Goal: Find specific page/section: Find specific page/section

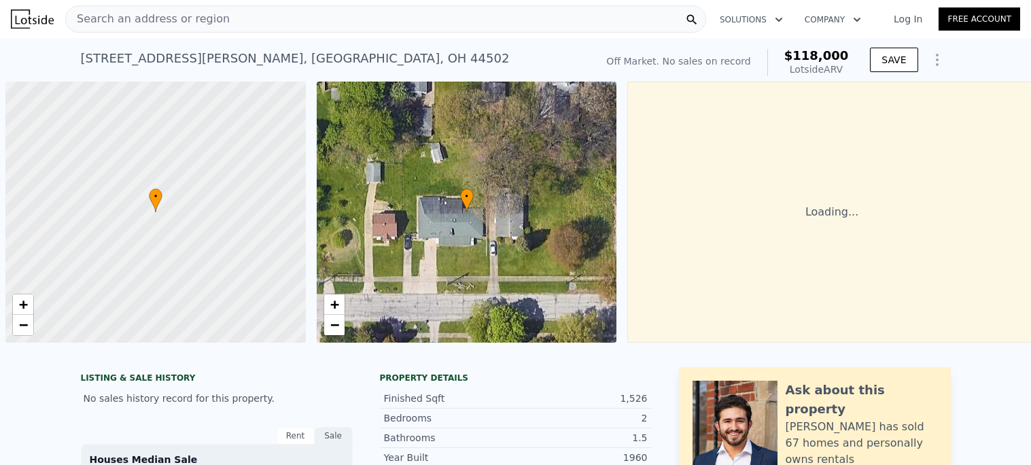
scroll to position [0, 5]
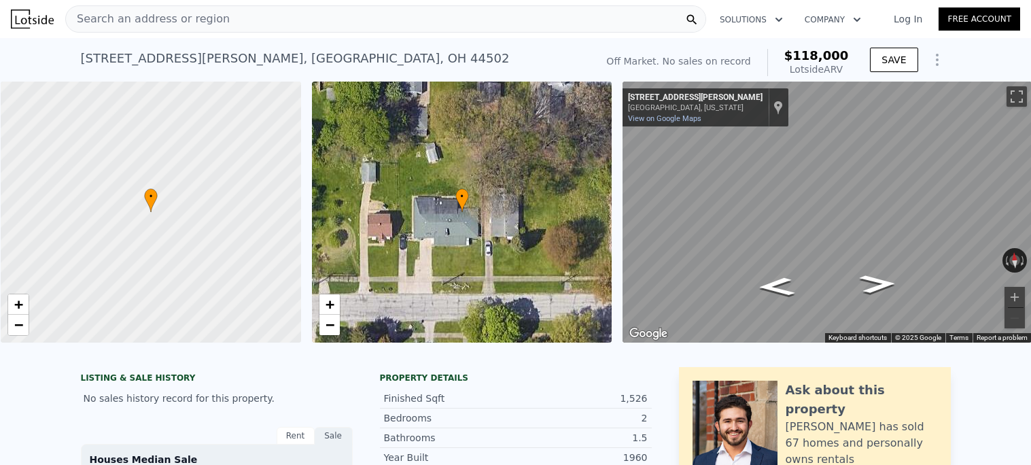
click at [249, 25] on div "Search an address or region" at bounding box center [385, 18] width 641 height 27
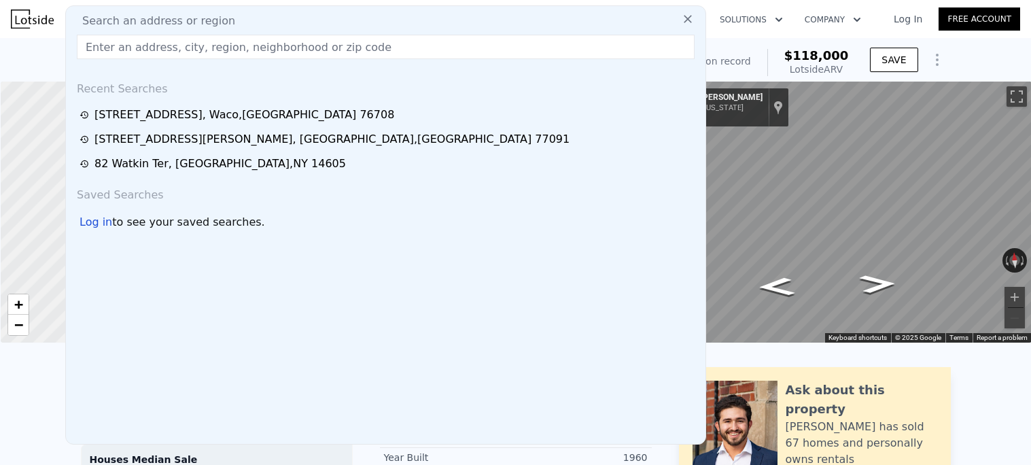
click at [364, 46] on input "text" at bounding box center [386, 47] width 618 height 24
paste input "[STREET_ADDRESS]"
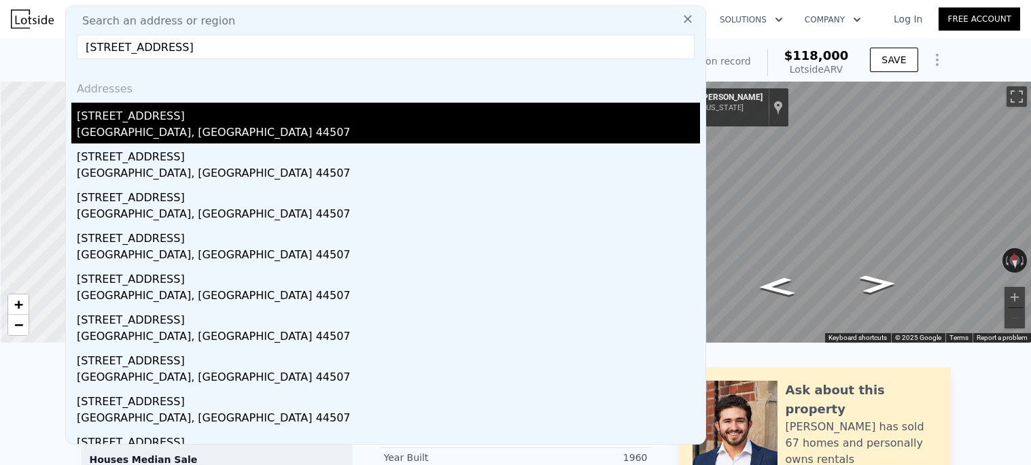
type input "[STREET_ADDRESS]"
click at [326, 131] on div "[GEOGRAPHIC_DATA], [GEOGRAPHIC_DATA] 44507" at bounding box center [388, 133] width 623 height 19
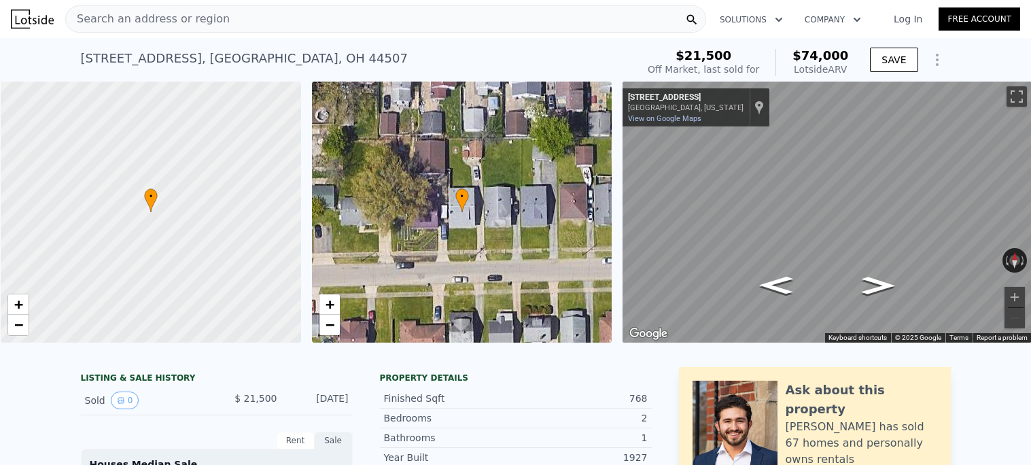
click at [196, 25] on span "Search an address or region" at bounding box center [148, 19] width 164 height 16
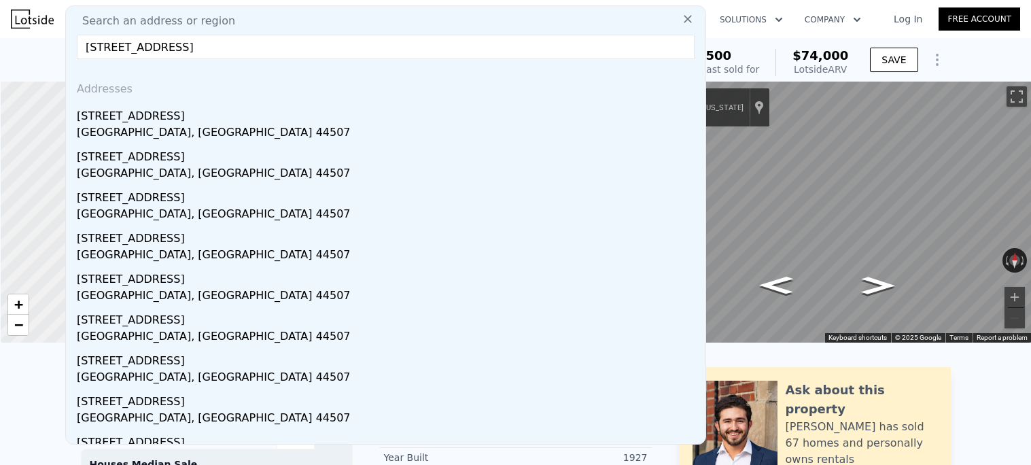
type input "[STREET_ADDRESS]"
drag, startPoint x: 322, startPoint y: 44, endPoint x: 60, endPoint y: 45, distance: 262.4
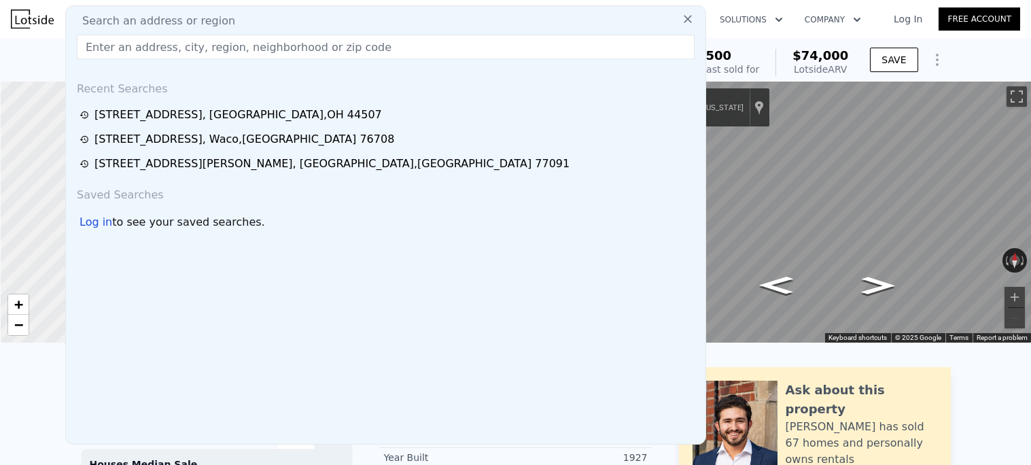
paste input "[STREET_ADDRESS]"
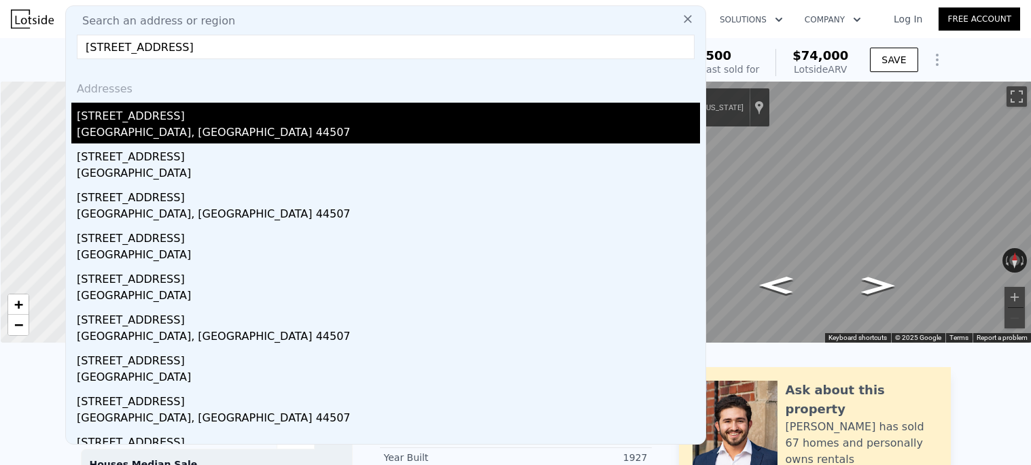
type input "[STREET_ADDRESS]"
click at [157, 122] on div "[STREET_ADDRESS]" at bounding box center [388, 114] width 623 height 22
